Goal: Information Seeking & Learning: Check status

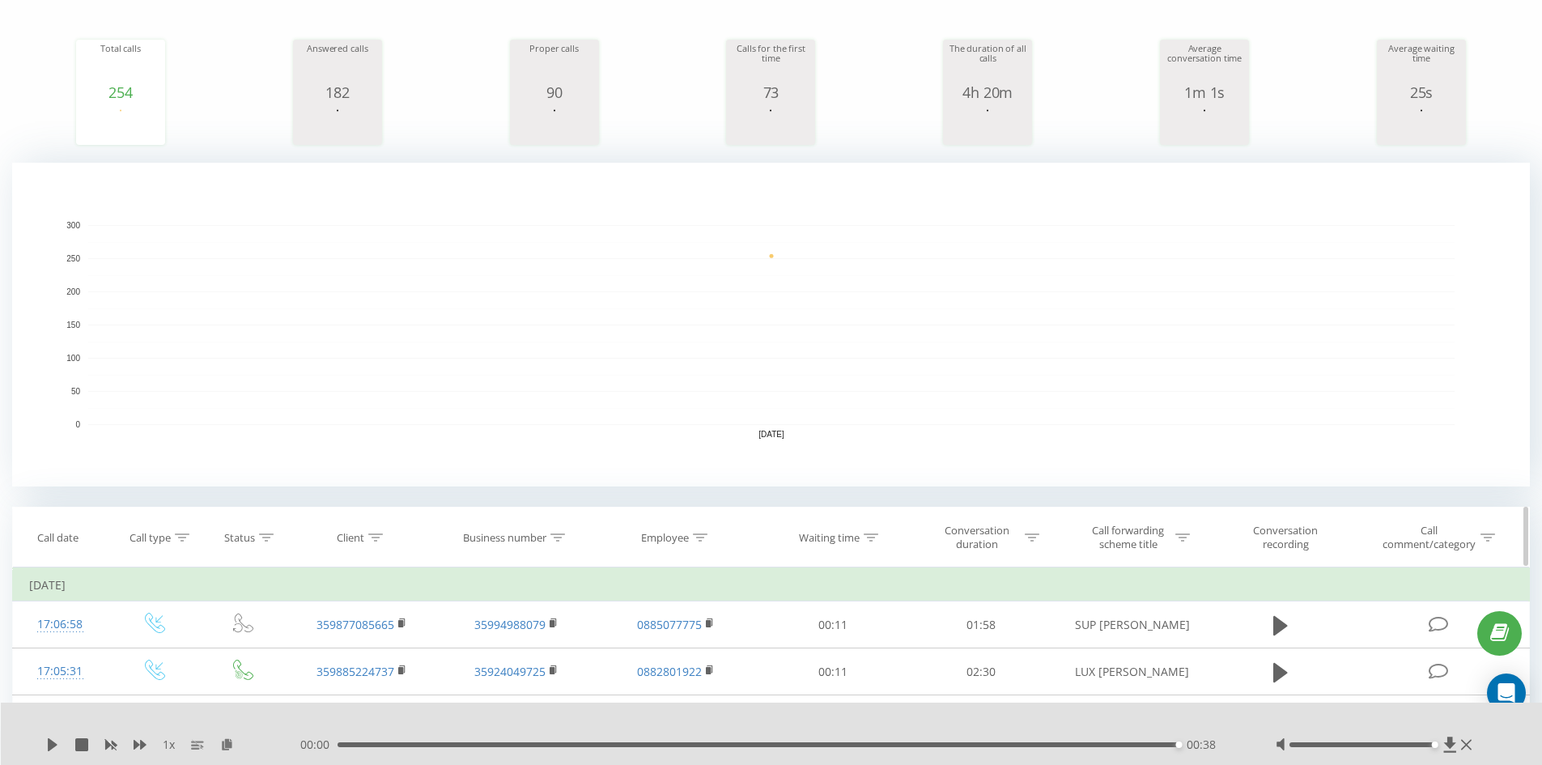
scroll to position [192, 0]
drag, startPoint x: 377, startPoint y: 539, endPoint x: 376, endPoint y: 552, distance: 13.1
click at [379, 539] on icon at bounding box center [375, 537] width 15 height 8
click at [352, 644] on input "text" at bounding box center [362, 653] width 142 height 28
paste input "+359895270725"
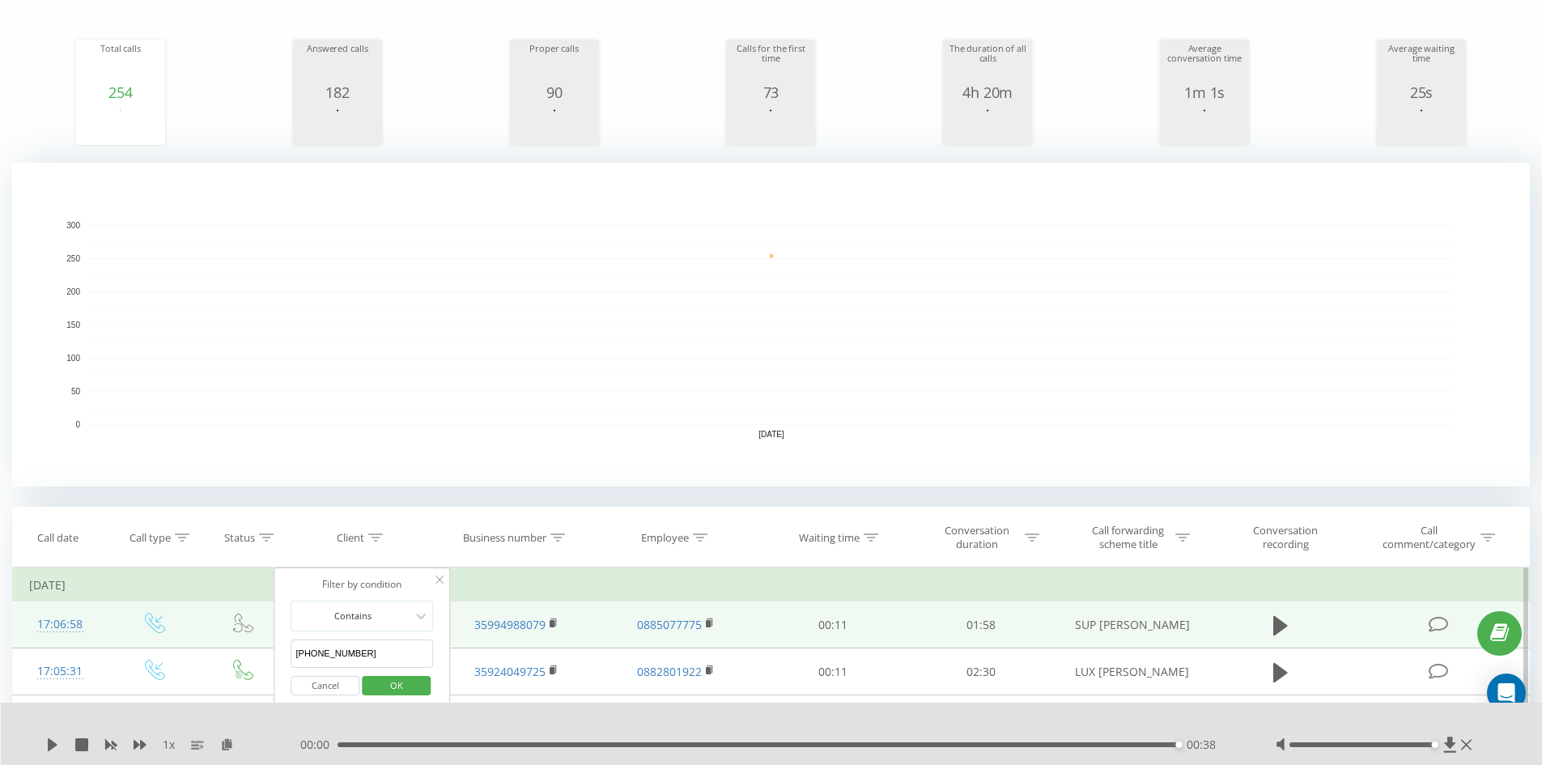
drag, startPoint x: 300, startPoint y: 650, endPoint x: 252, endPoint y: 647, distance: 48.7
type input "359895270725"
click button "OK" at bounding box center [396, 686] width 69 height 20
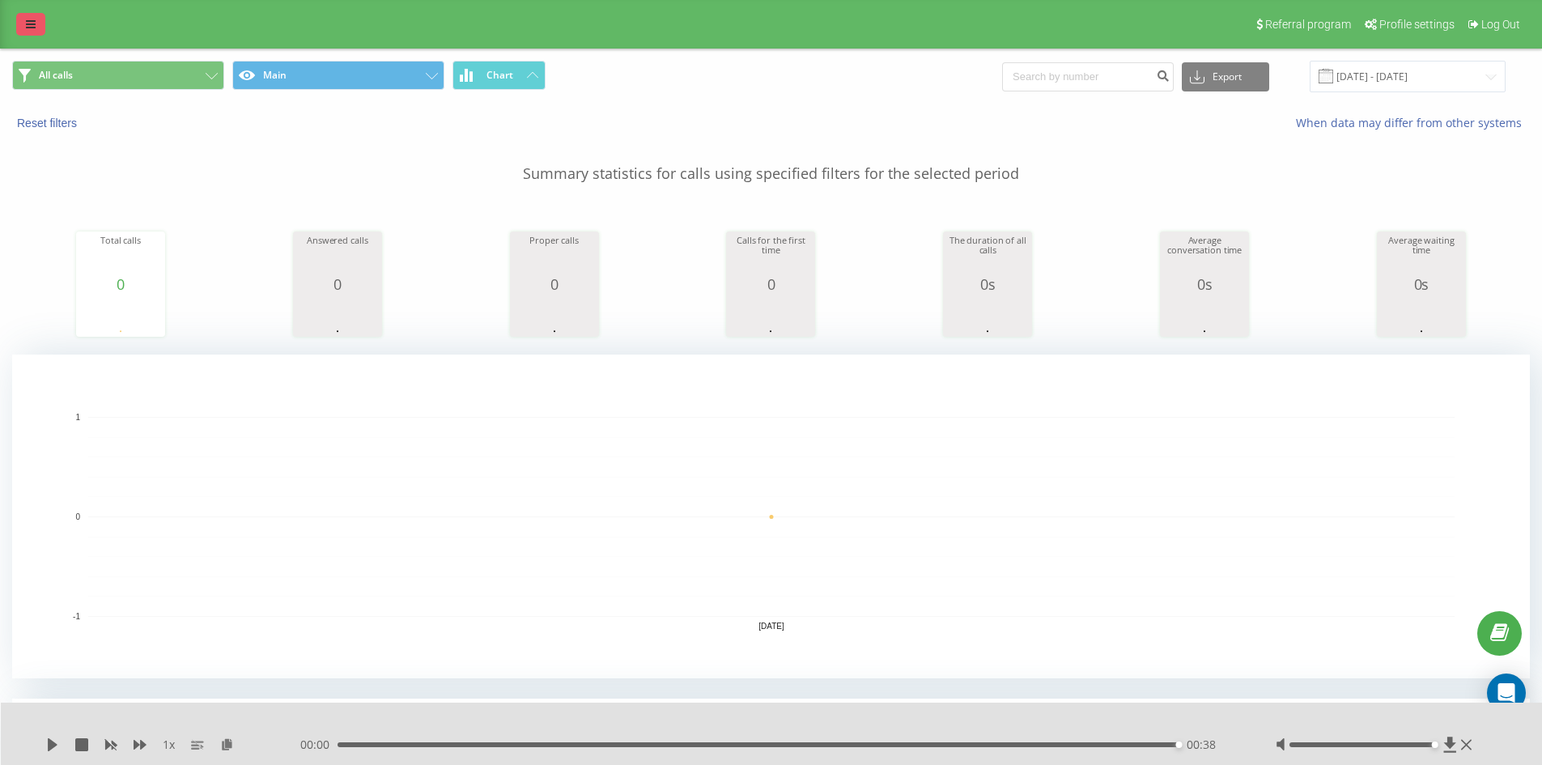
click at [34, 28] on icon at bounding box center [31, 24] width 10 height 11
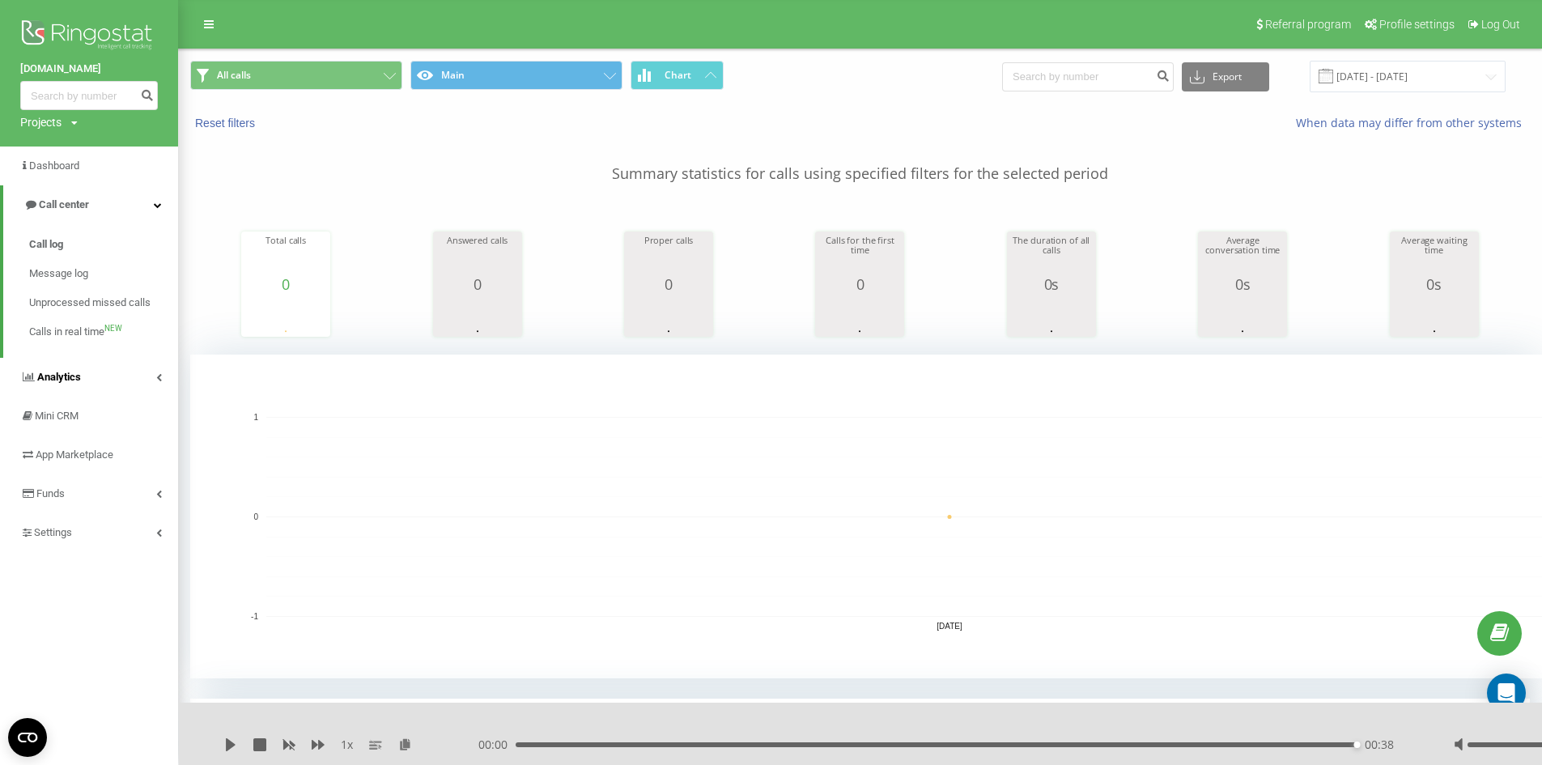
click at [123, 365] on link "Analytics" at bounding box center [89, 377] width 178 height 39
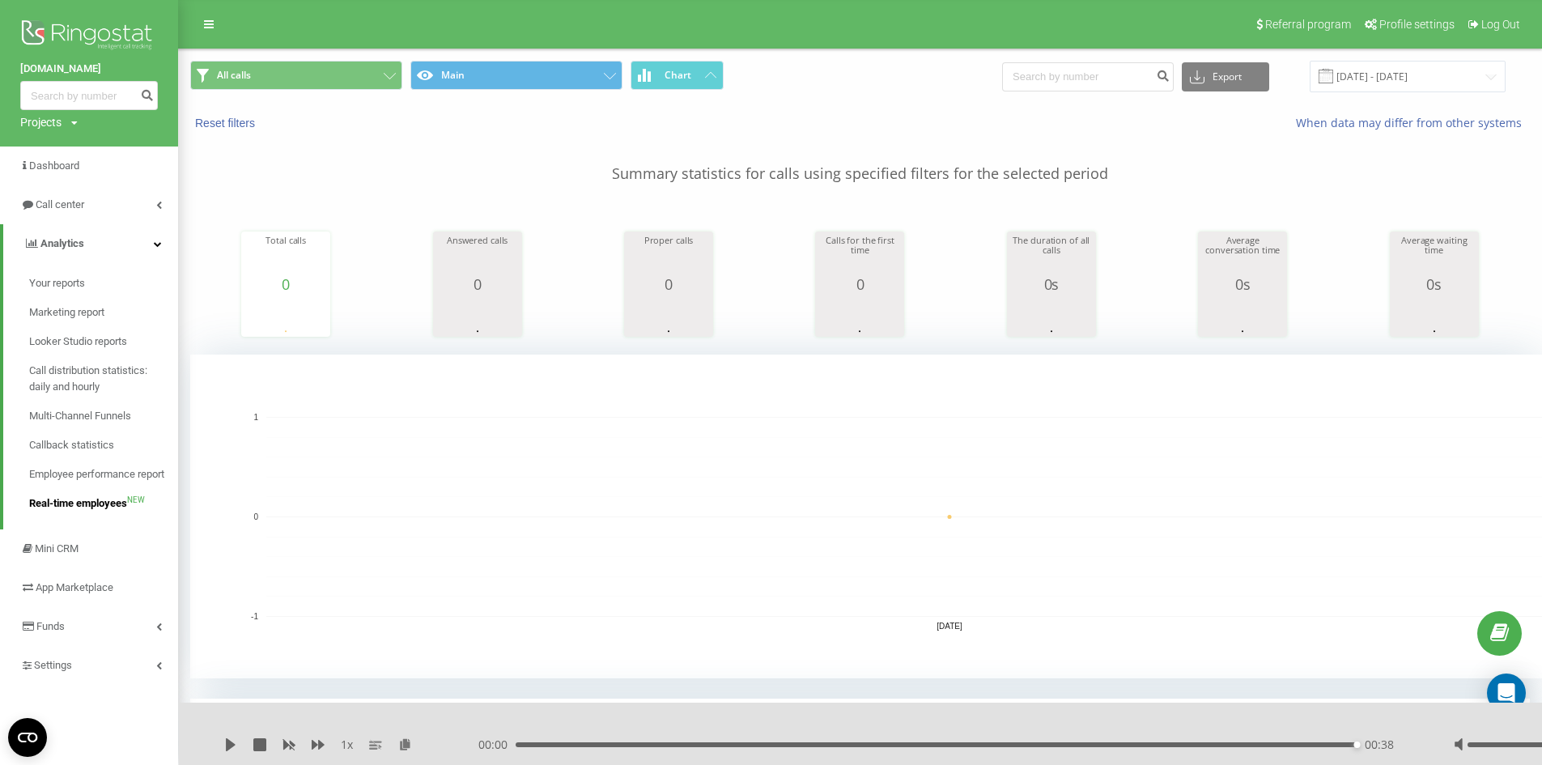
click at [90, 516] on link "Real-time employees NEW" at bounding box center [103, 503] width 149 height 29
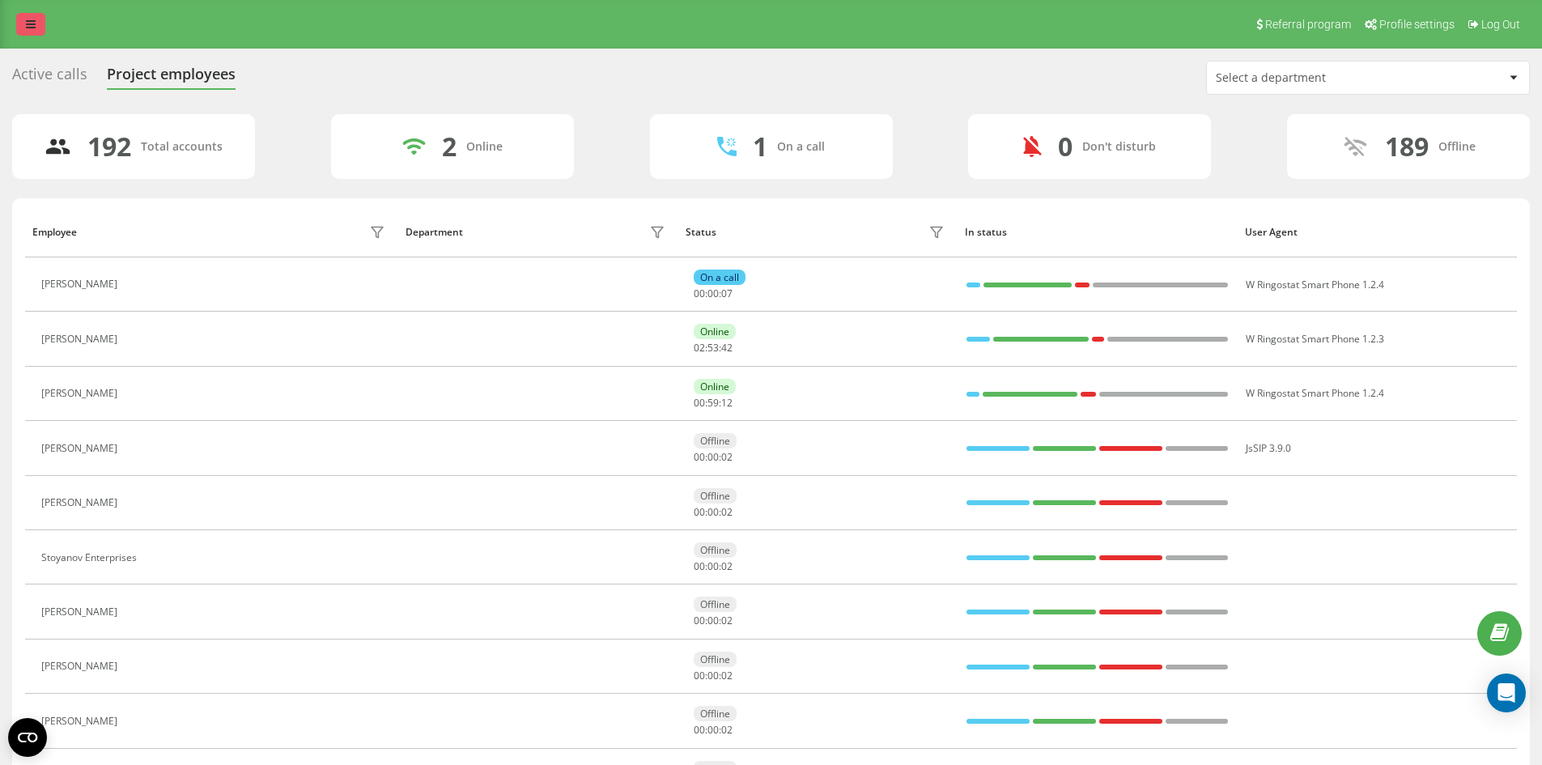
click at [31, 22] on icon at bounding box center [31, 24] width 10 height 11
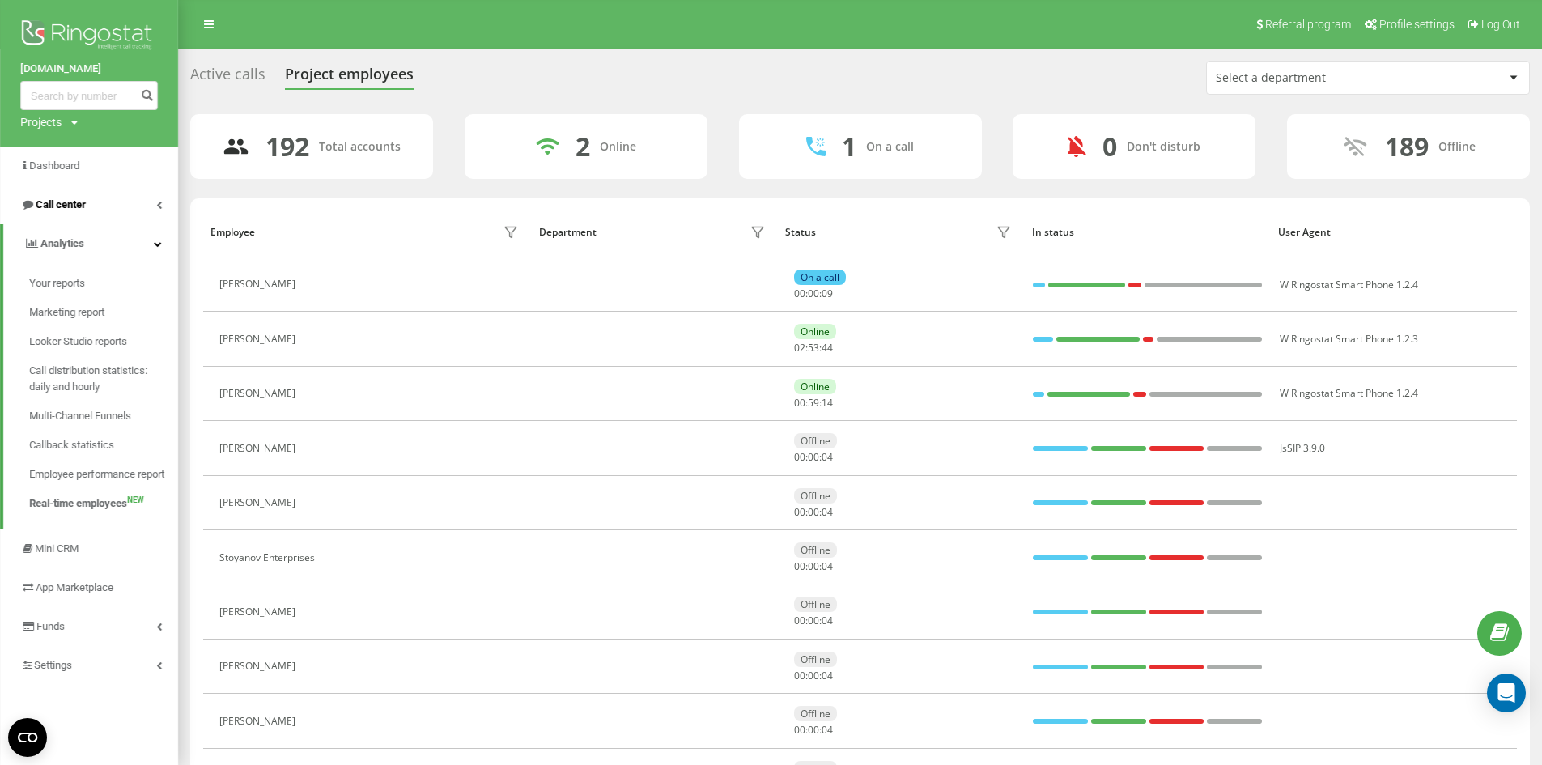
click at [65, 208] on span "Call center" at bounding box center [61, 204] width 50 height 12
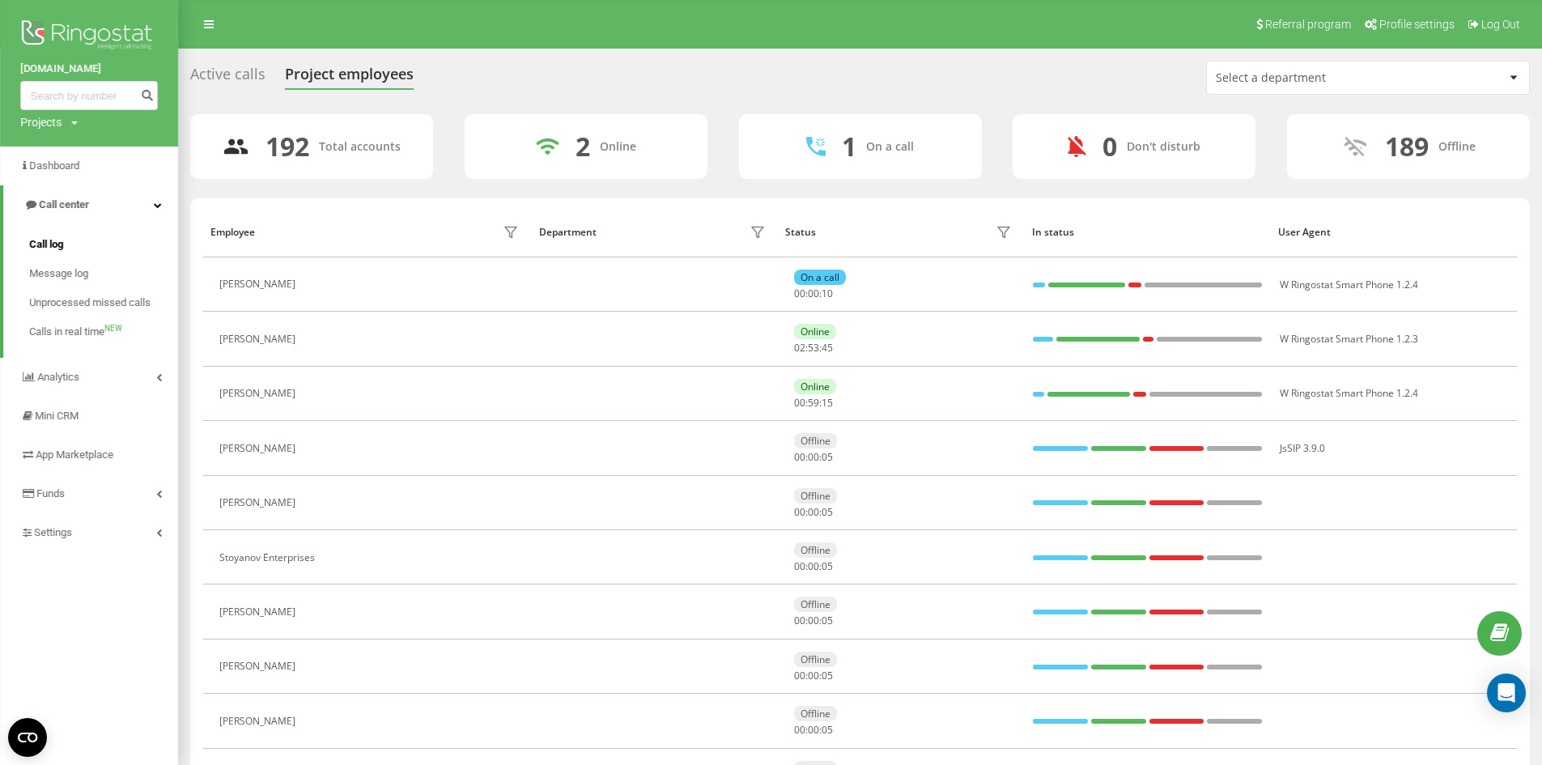
click at [41, 240] on span "Call log" at bounding box center [46, 244] width 34 height 16
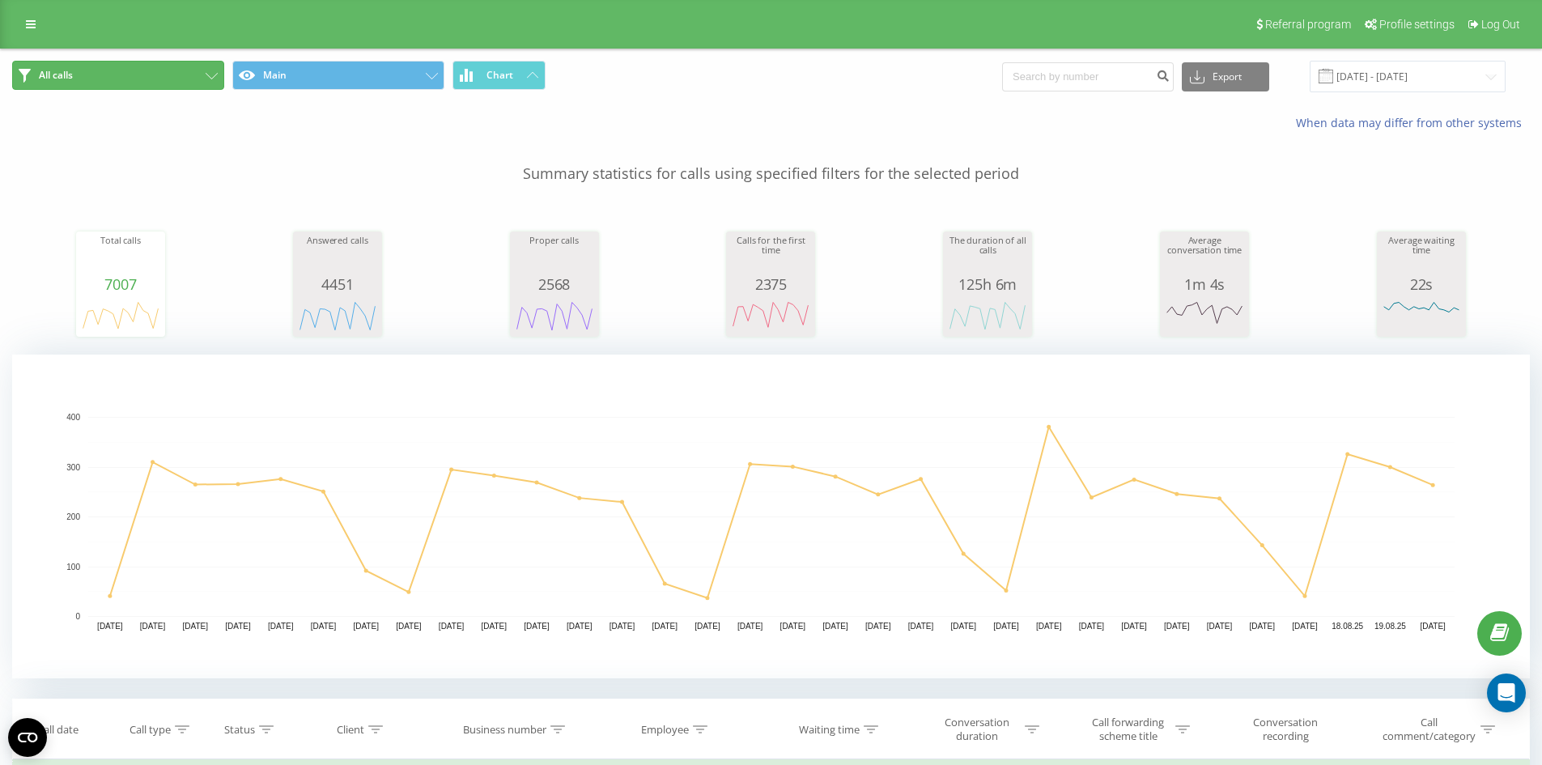
click at [201, 73] on button "All calls" at bounding box center [118, 75] width 212 height 29
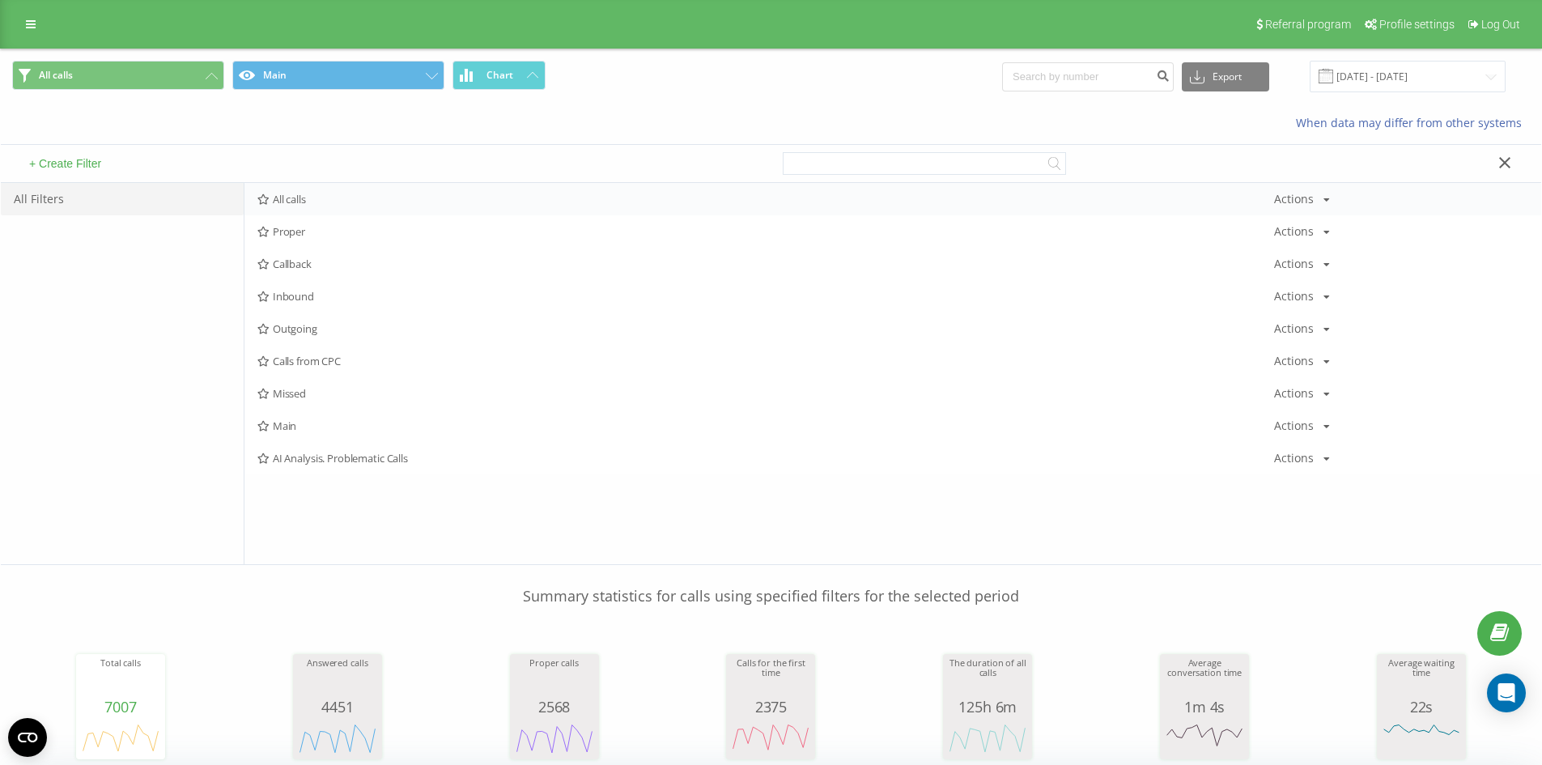
click at [317, 200] on span "All calls" at bounding box center [765, 198] width 1017 height 11
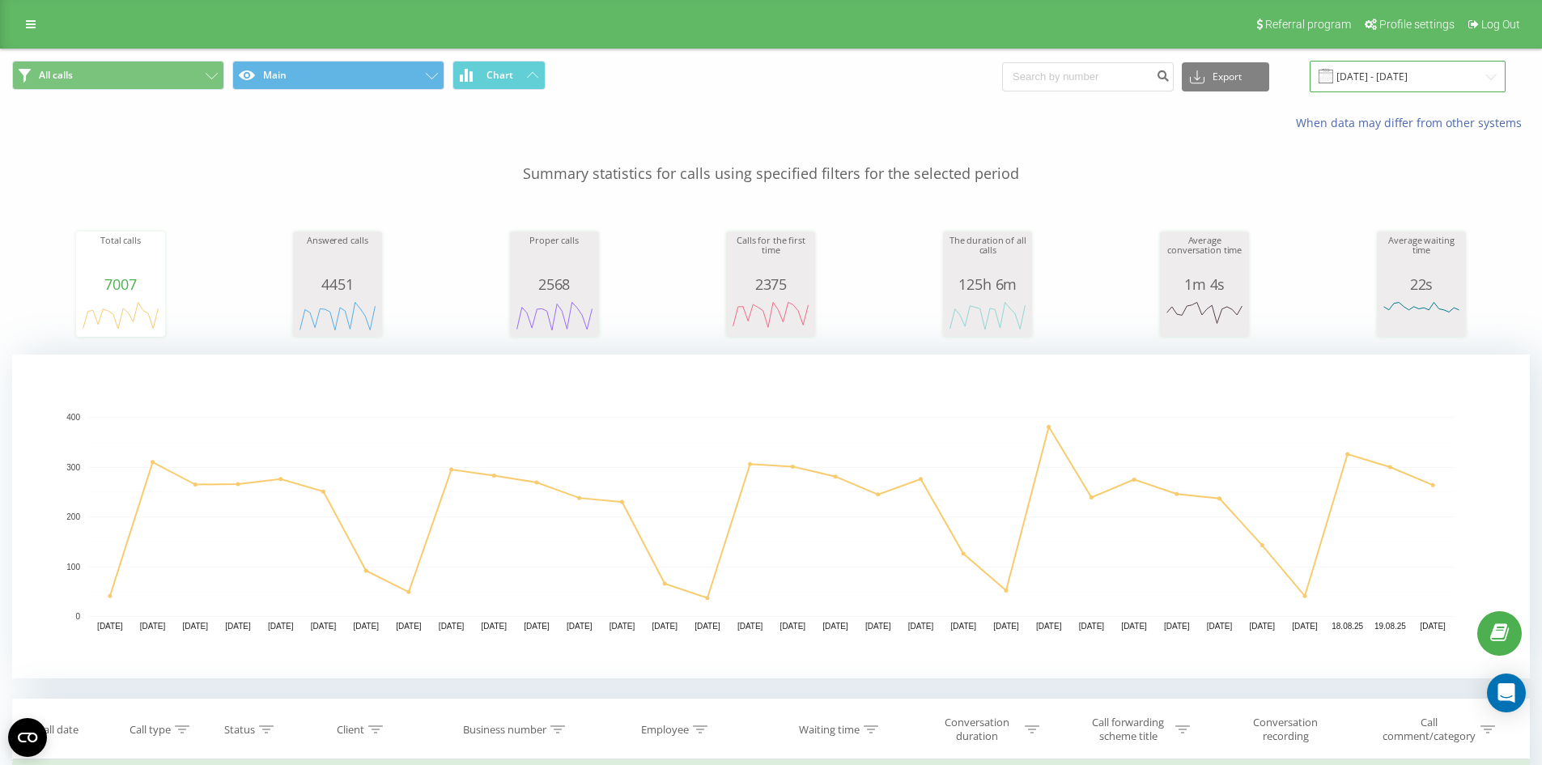
click at [1377, 82] on input "20.07.2025 - 20.08.2025" at bounding box center [1408, 77] width 196 height 32
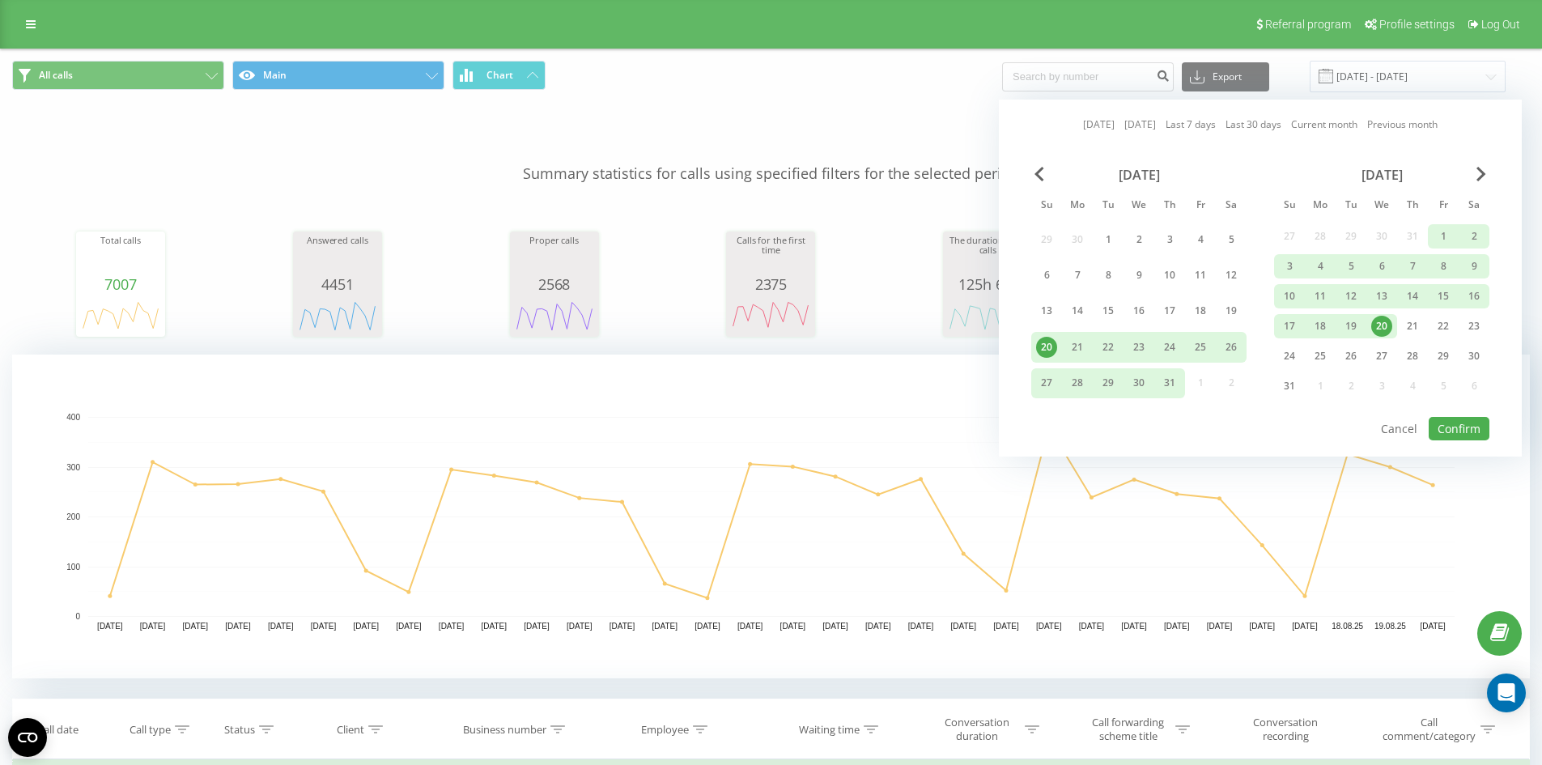
click at [1098, 126] on link "[DATE]" at bounding box center [1099, 124] width 32 height 15
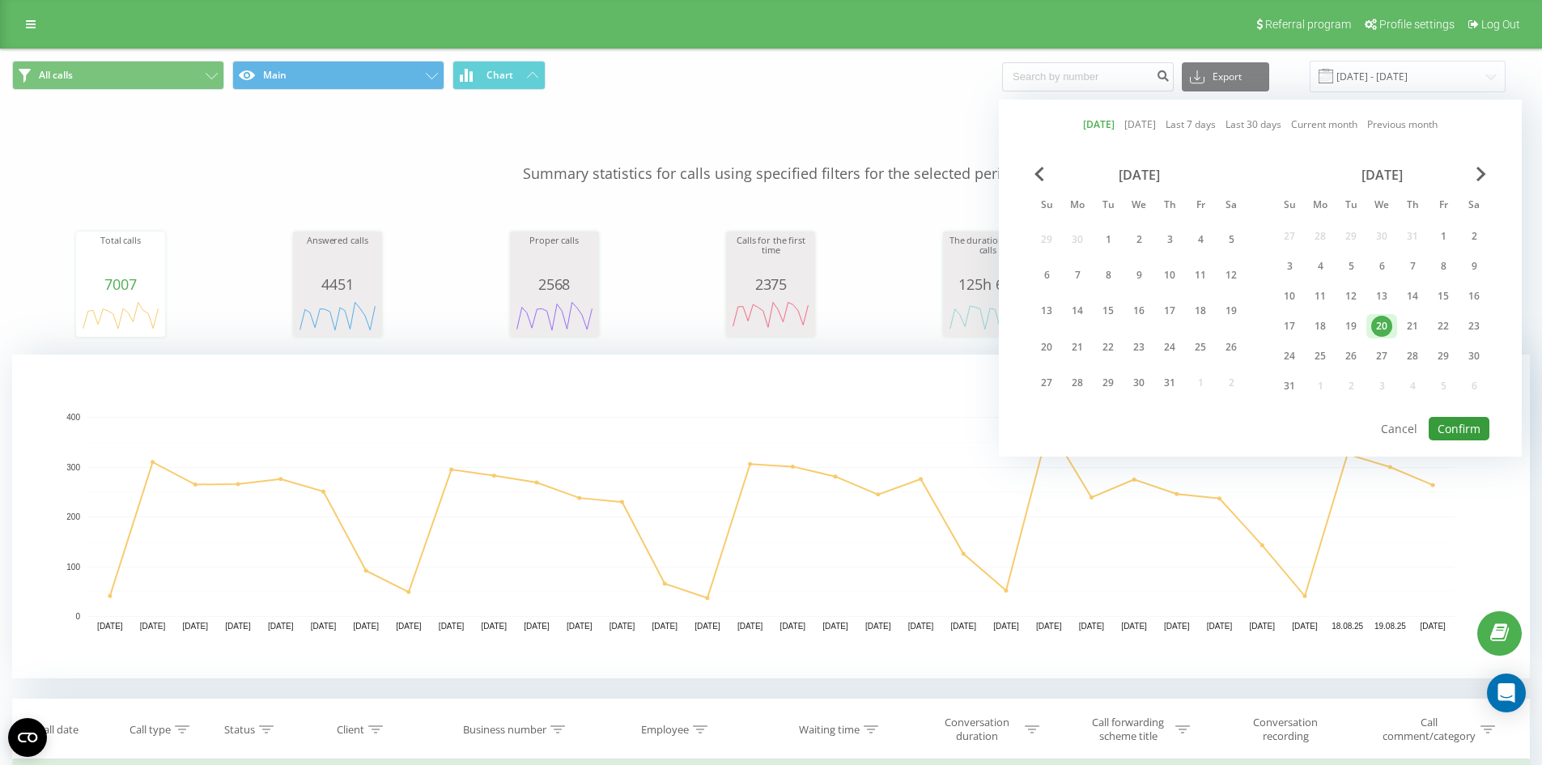
click at [1465, 428] on button "Confirm" at bounding box center [1459, 428] width 61 height 23
type input "[DATE] - [DATE]"
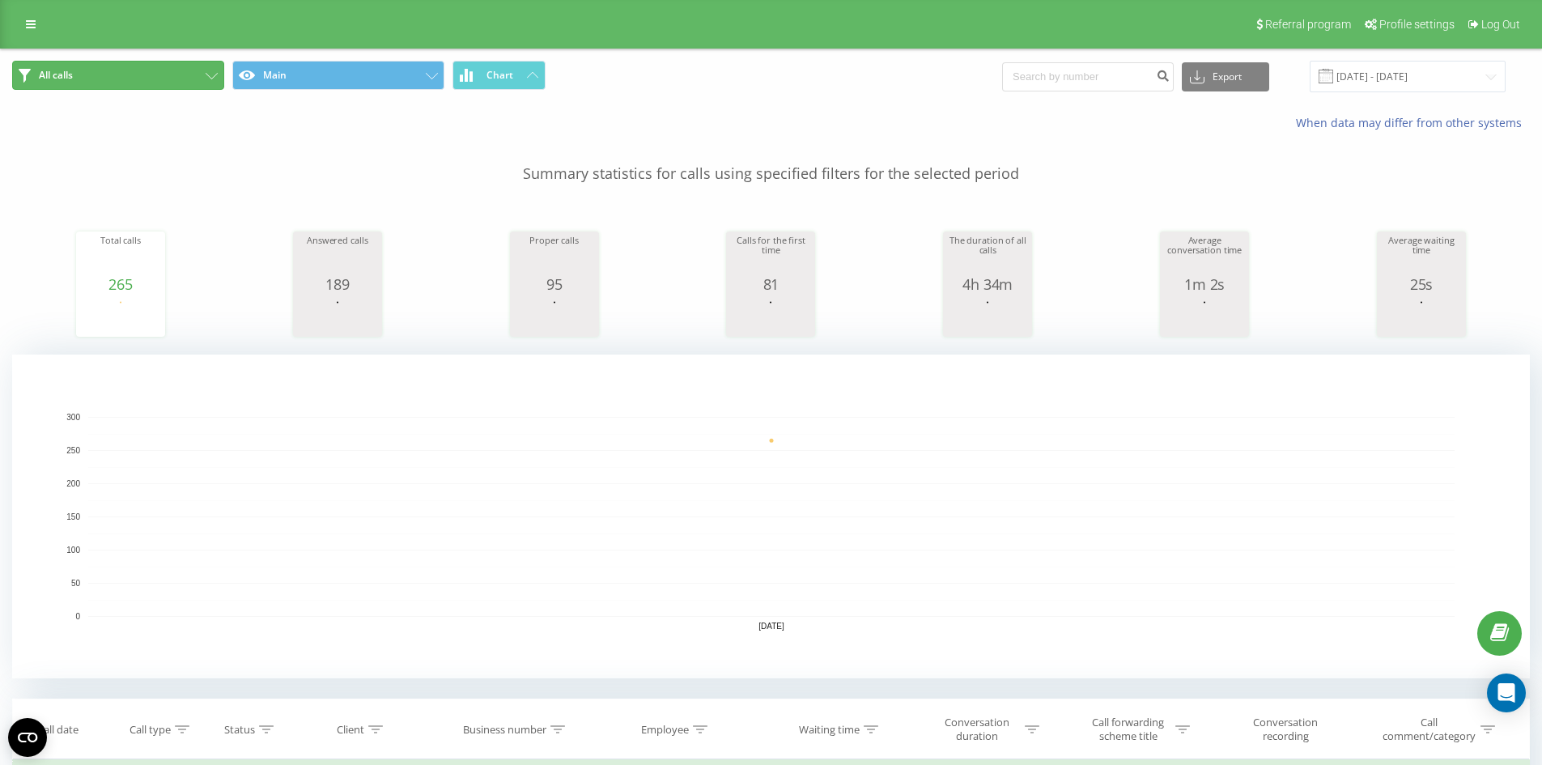
click at [191, 82] on button "All calls" at bounding box center [118, 75] width 212 height 29
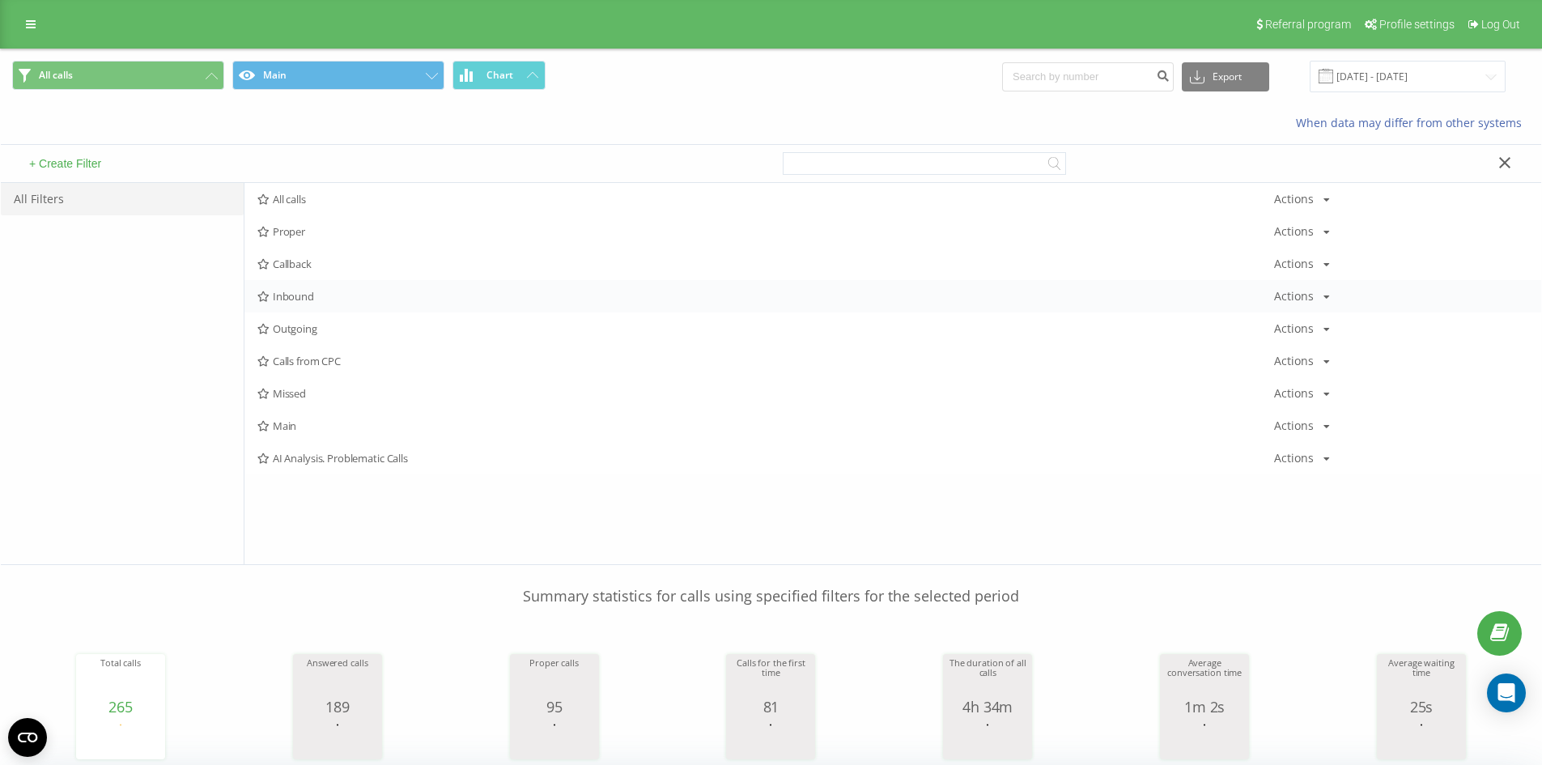
click at [341, 287] on div "Inbound Actions Edit Copy Delete Default Share" at bounding box center [892, 296] width 1297 height 32
click at [337, 292] on span "Inbound" at bounding box center [765, 296] width 1017 height 11
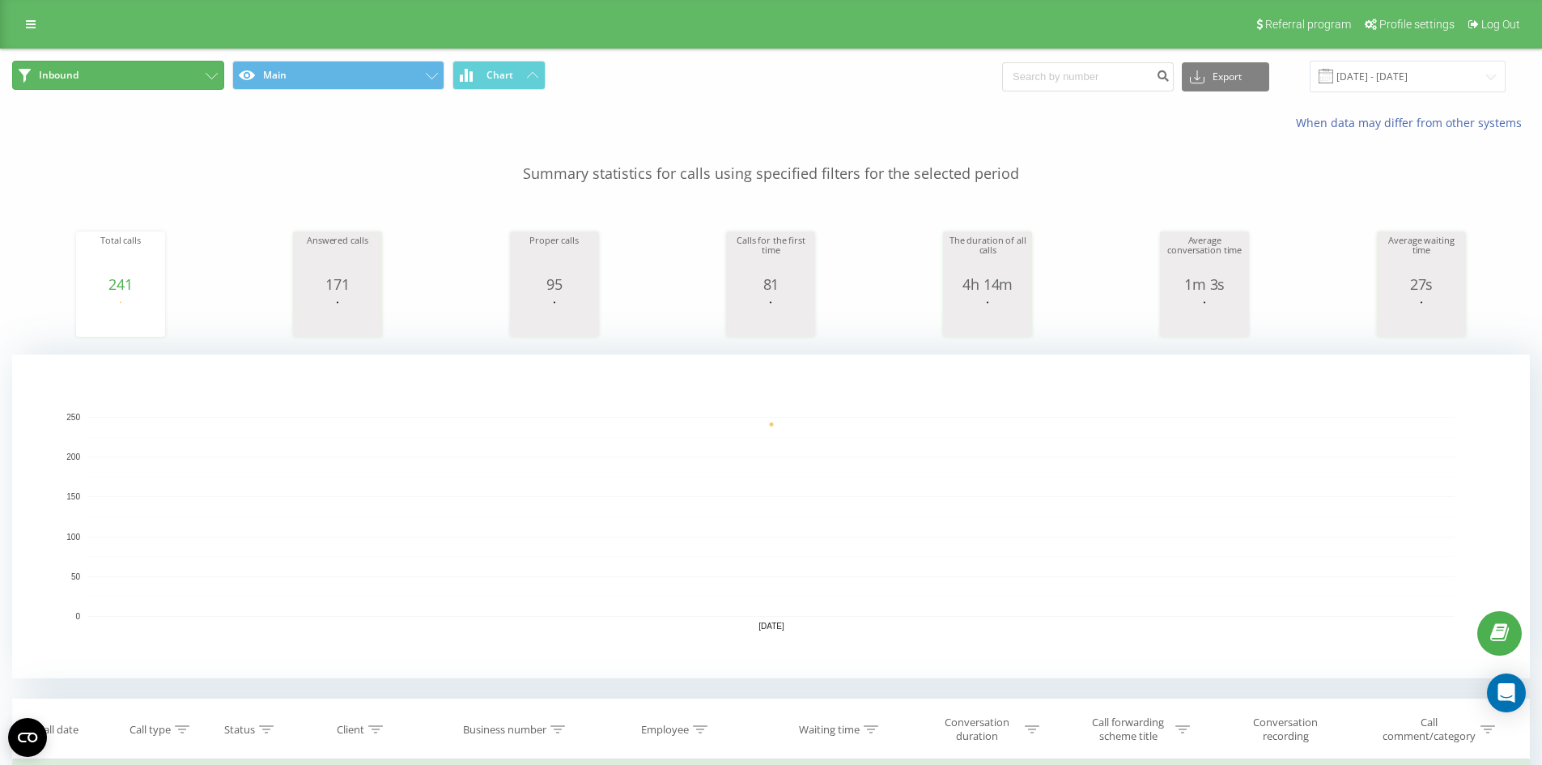
click at [138, 74] on button "Inbound" at bounding box center [118, 75] width 212 height 29
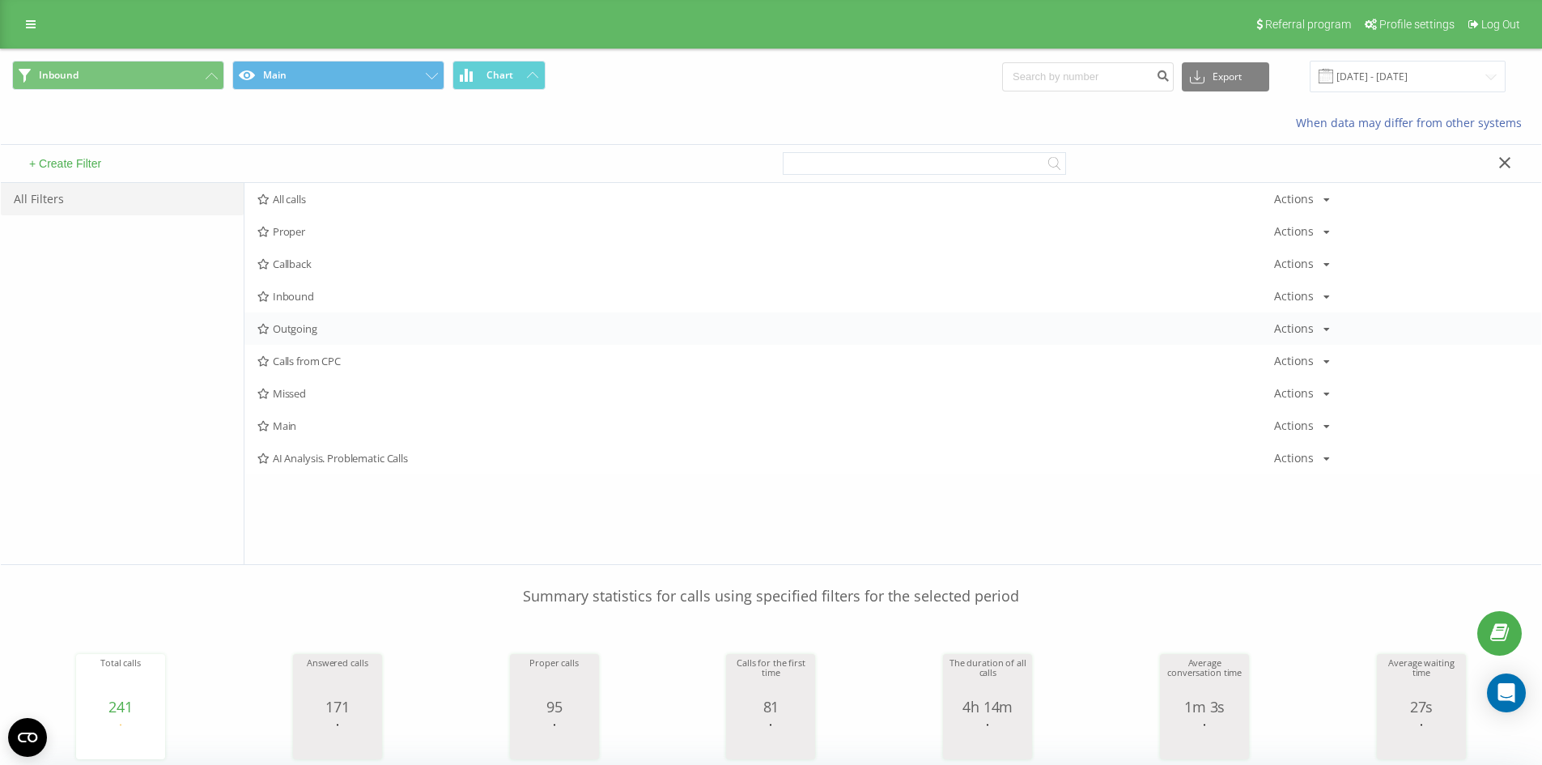
click at [313, 330] on span "Outgoing" at bounding box center [765, 328] width 1017 height 11
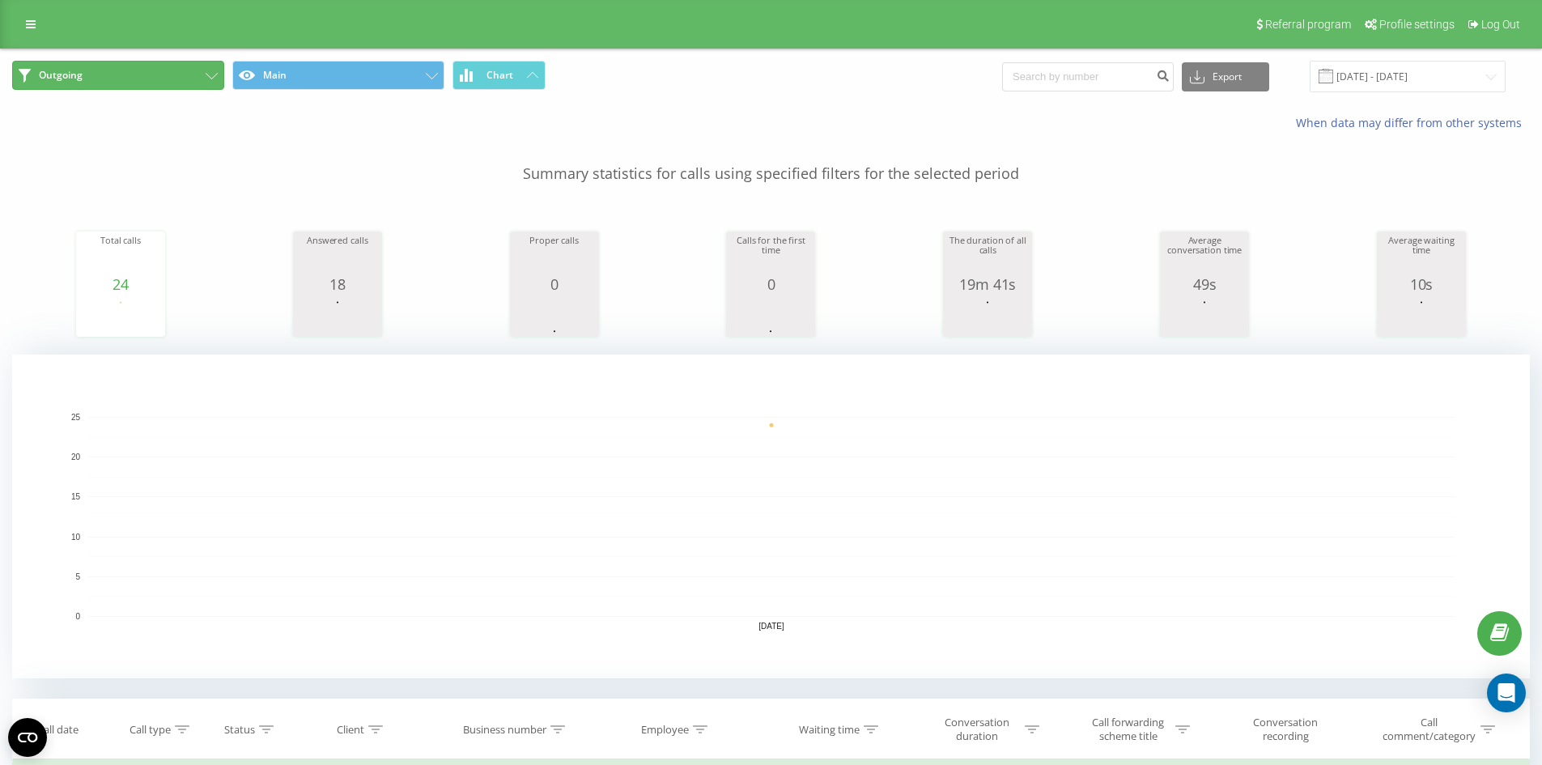
click at [166, 61] on button "Outgoing" at bounding box center [118, 75] width 212 height 29
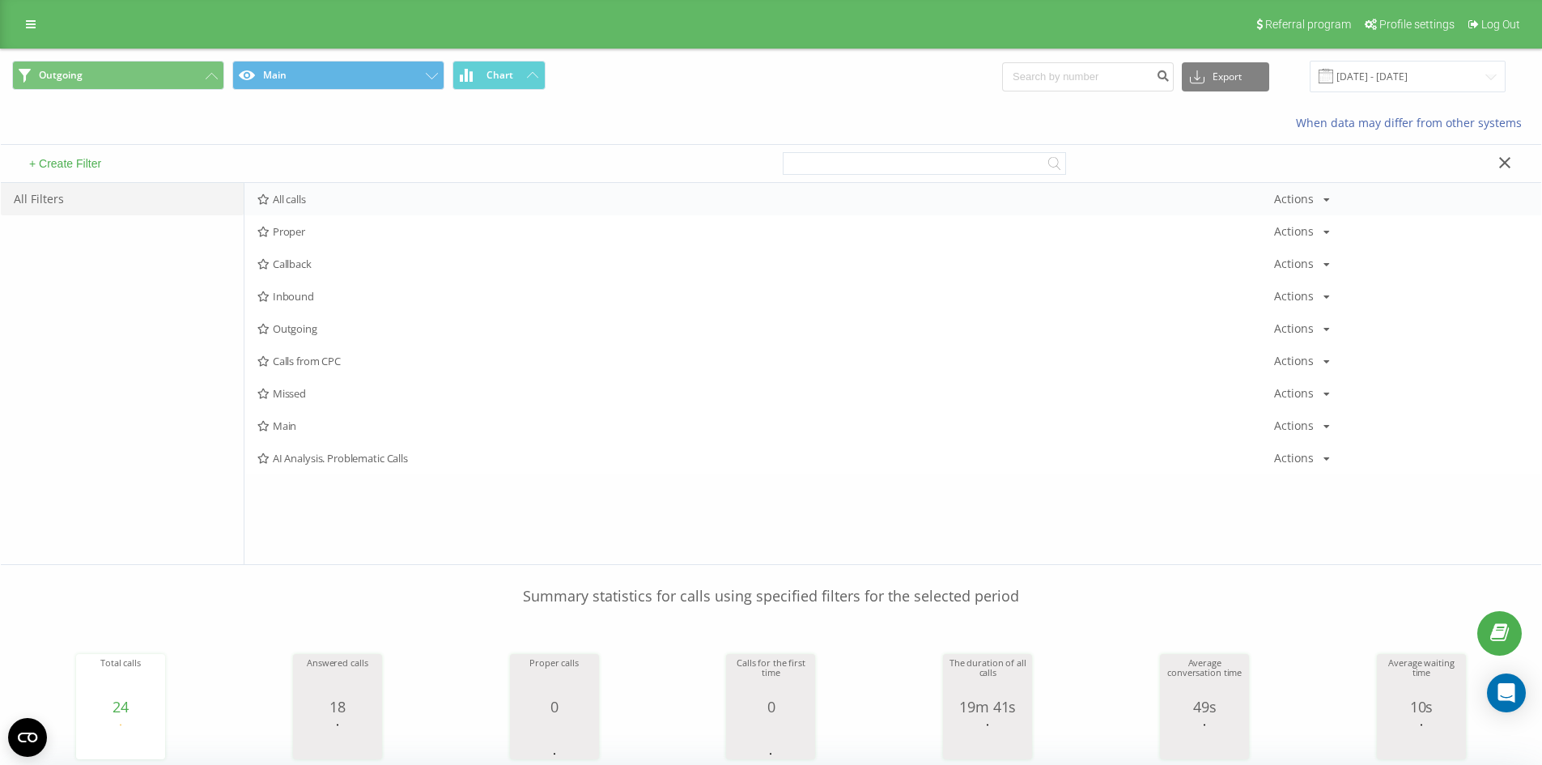
click at [362, 202] on span "All calls" at bounding box center [765, 198] width 1017 height 11
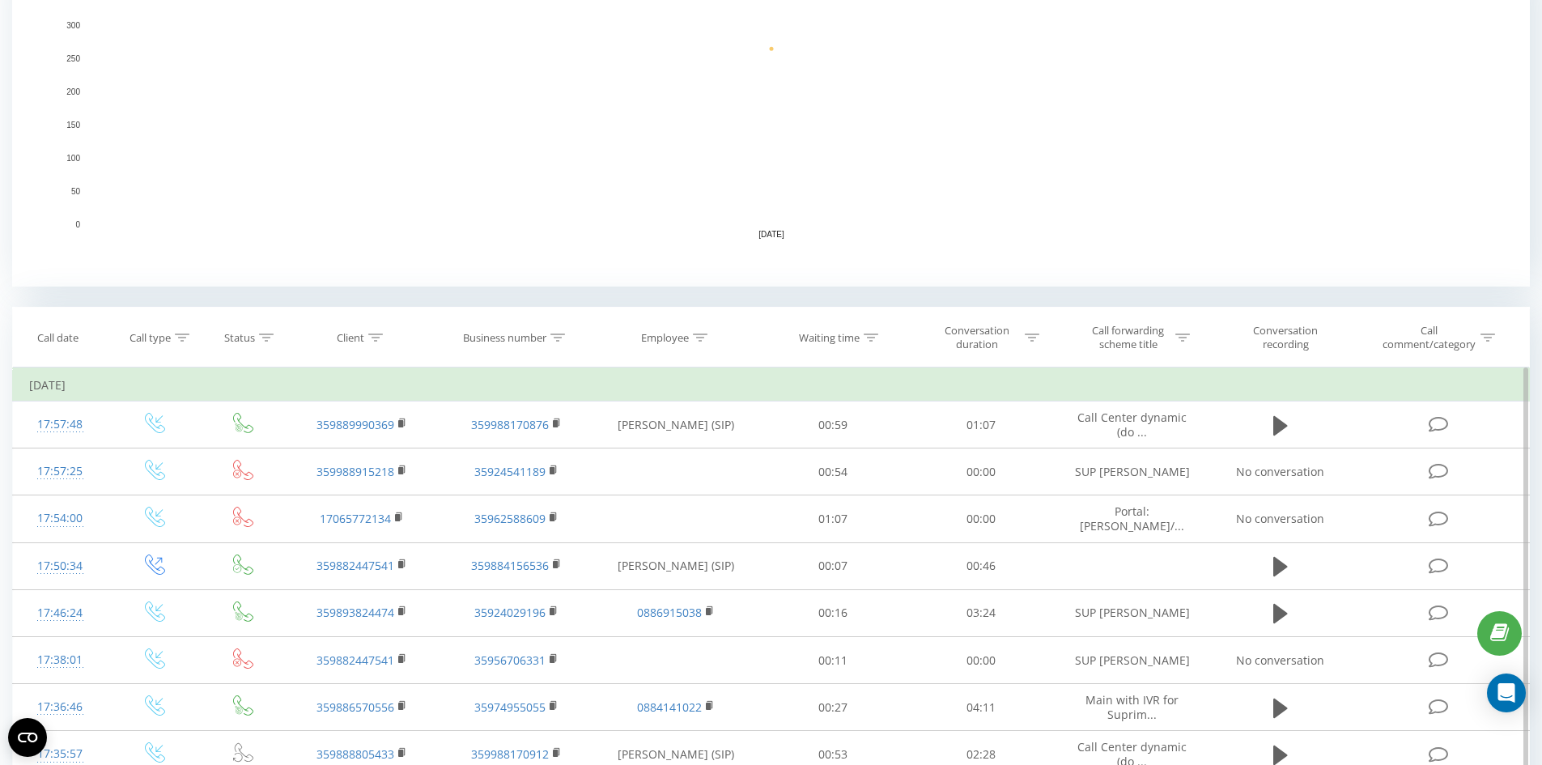
scroll to position [405, 0]
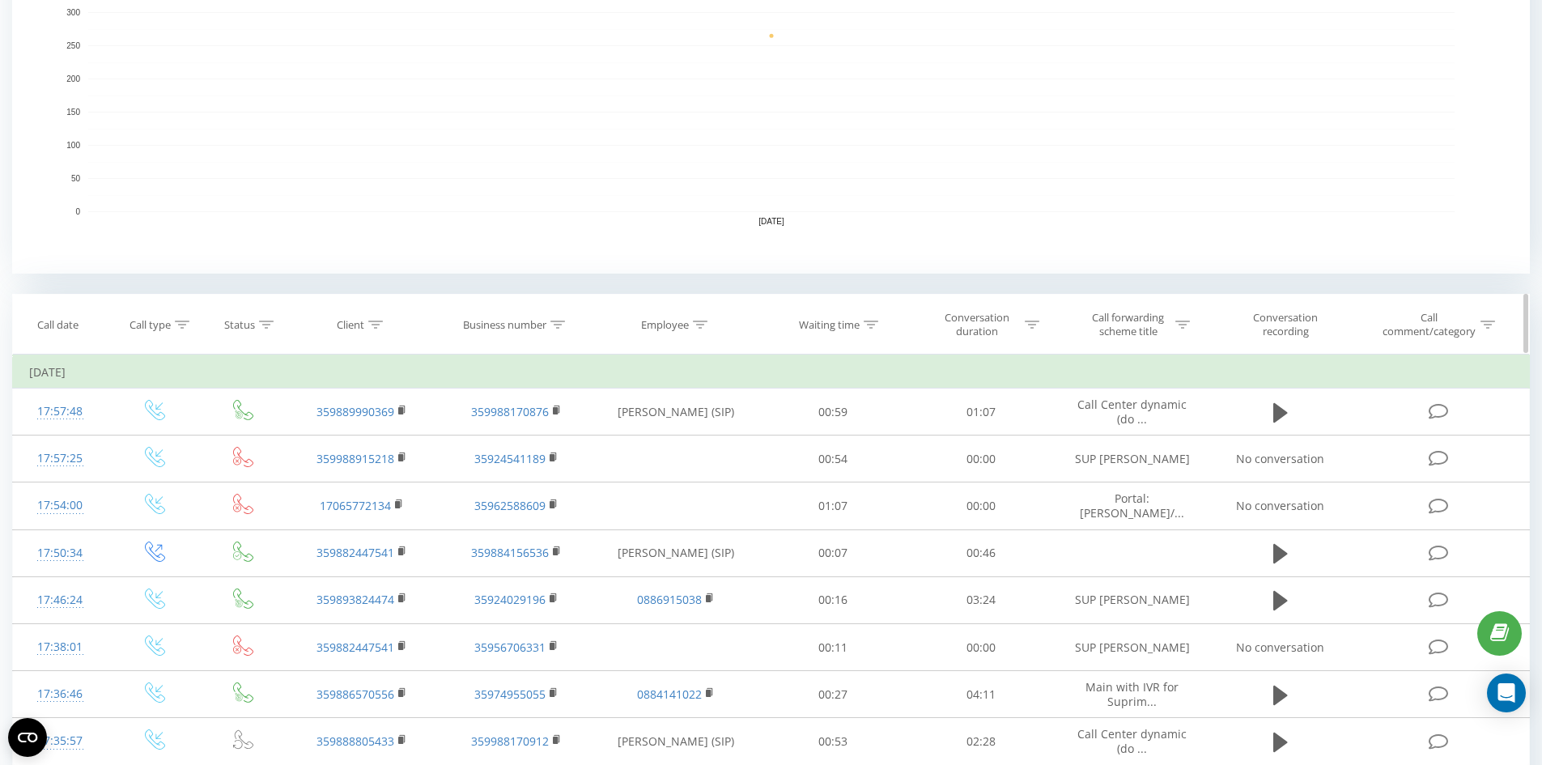
click at [705, 326] on icon at bounding box center [700, 325] width 15 height 8
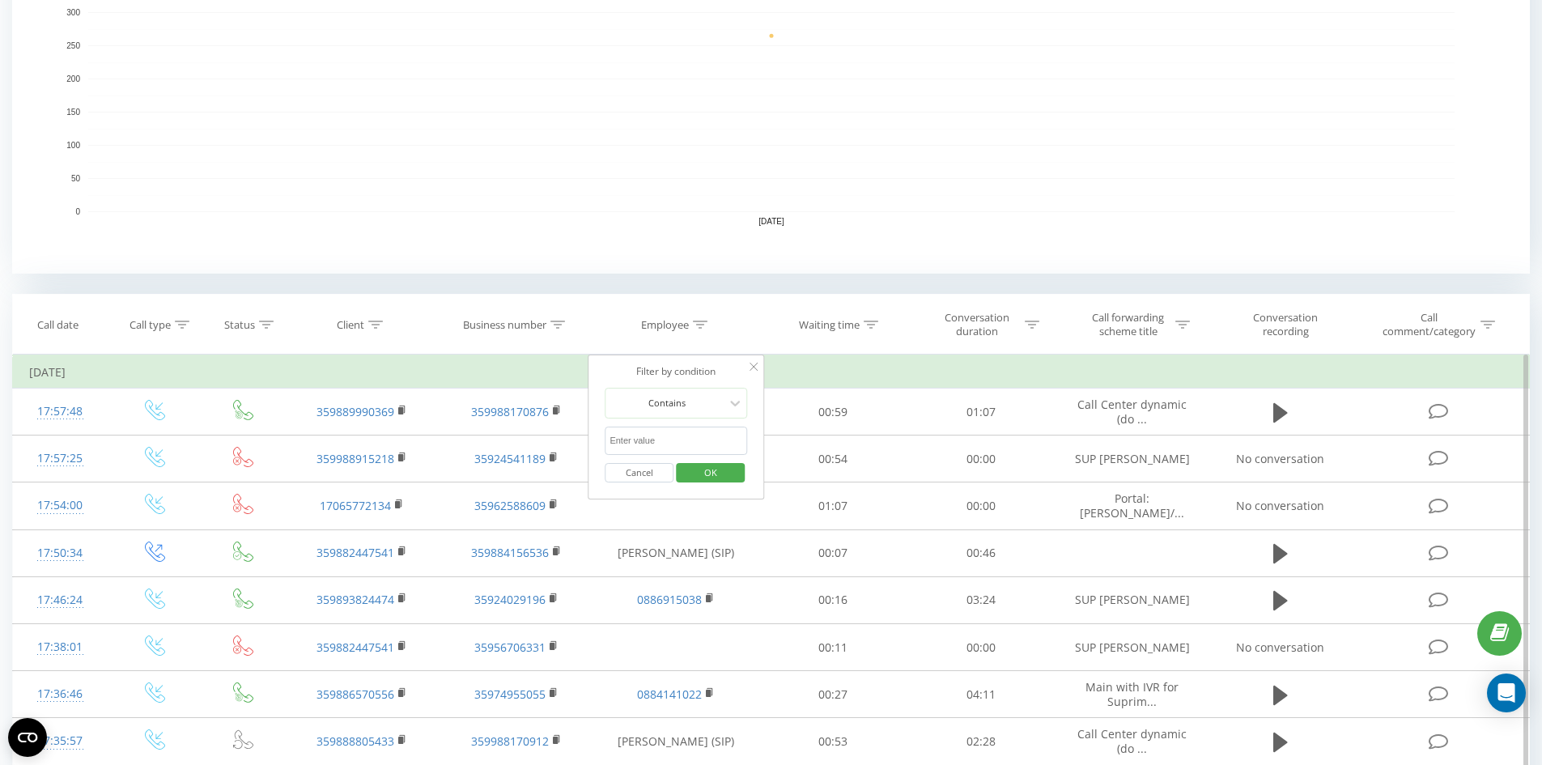
click at [678, 442] on input "text" at bounding box center [676, 441] width 142 height 28
type input "08"
click button "OK" at bounding box center [710, 473] width 69 height 20
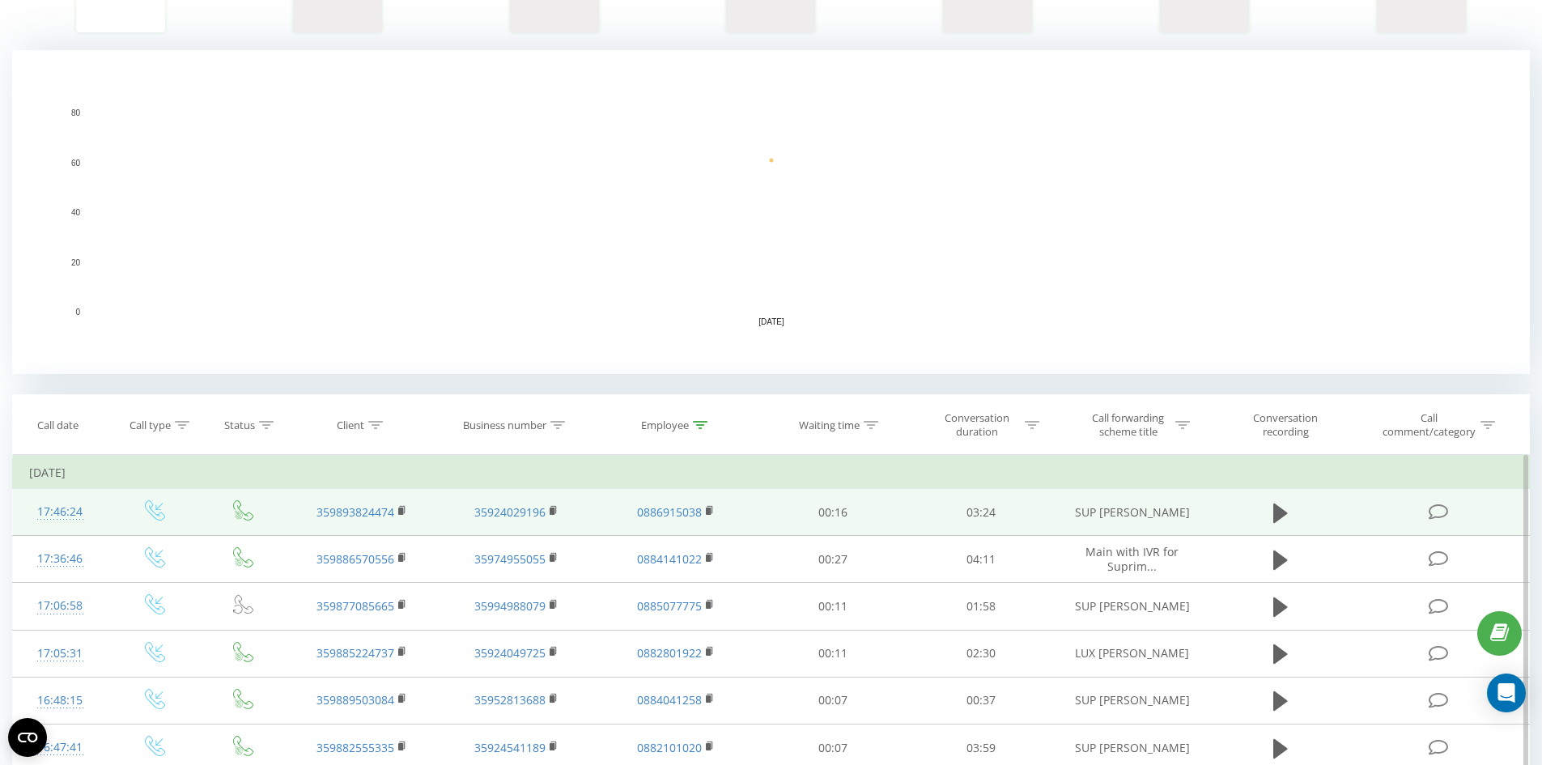
scroll to position [405, 0]
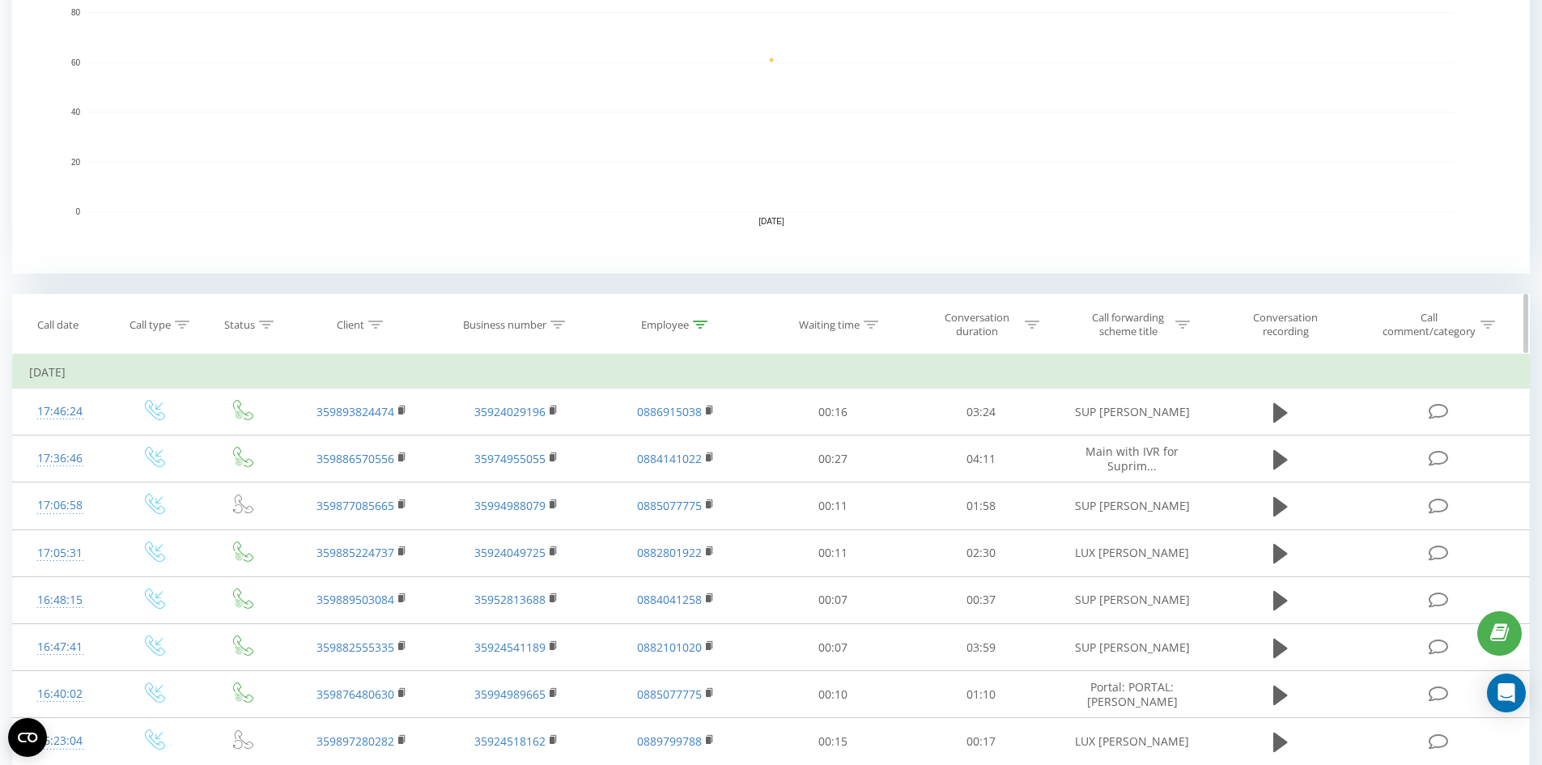
click at [704, 327] on icon at bounding box center [700, 325] width 15 height 8
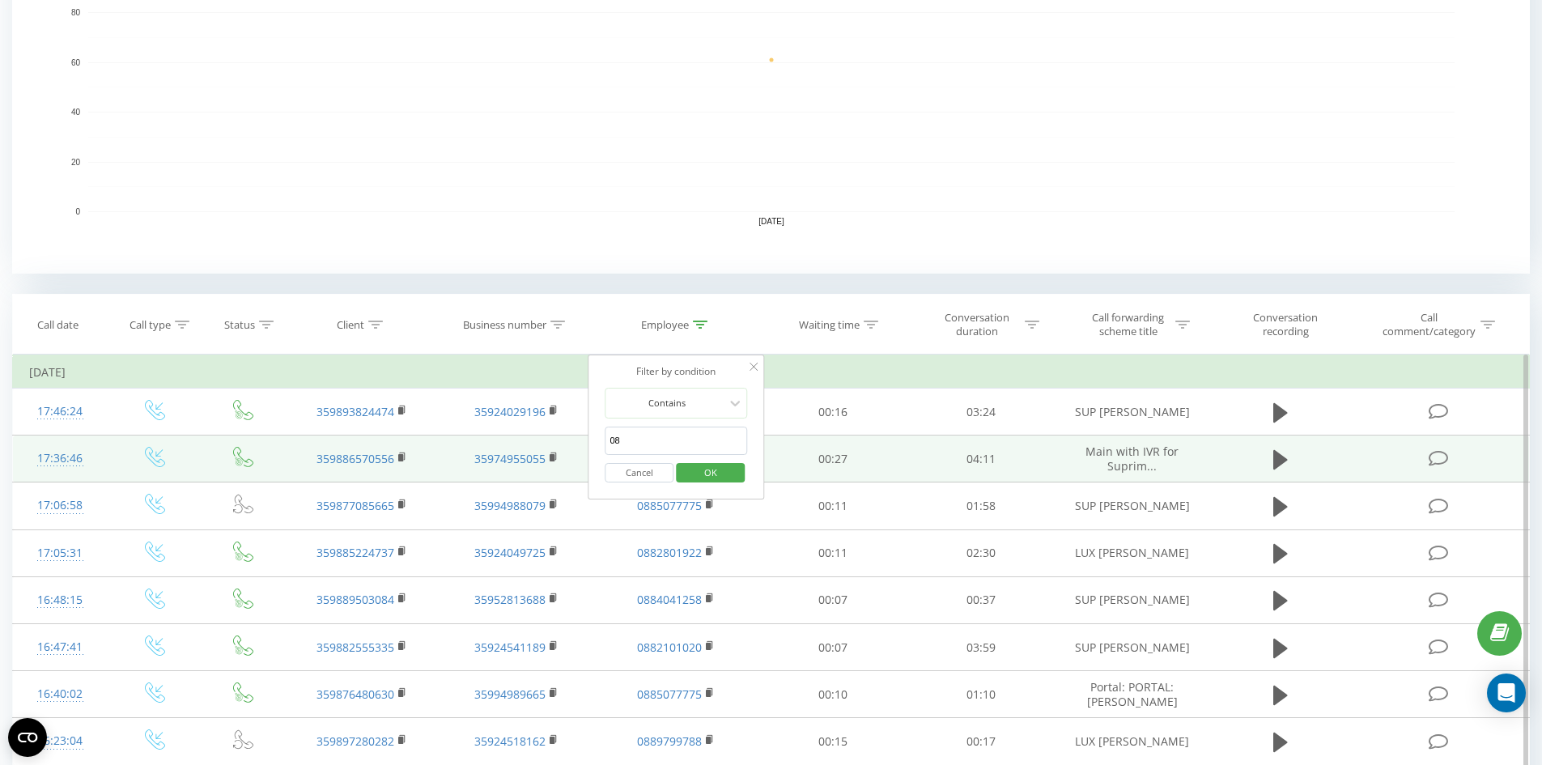
drag, startPoint x: 667, startPoint y: 438, endPoint x: 456, endPoint y: 446, distance: 211.4
click button "OK" at bounding box center [710, 473] width 69 height 20
